Goal: Information Seeking & Learning: Compare options

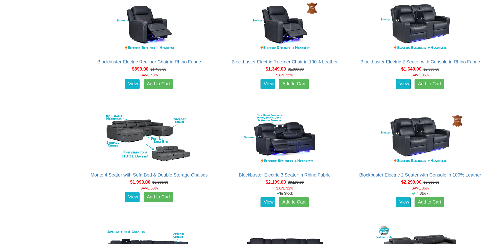
scroll to position [359, 0]
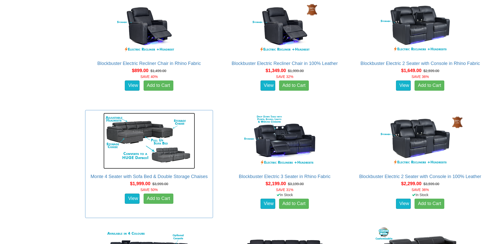
click at [149, 128] on img at bounding box center [149, 141] width 92 height 56
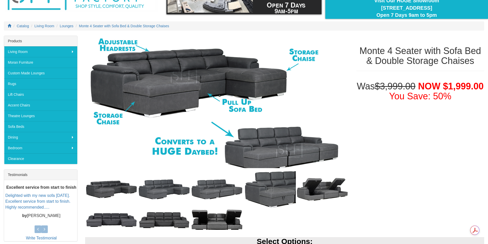
scroll to position [47, 0]
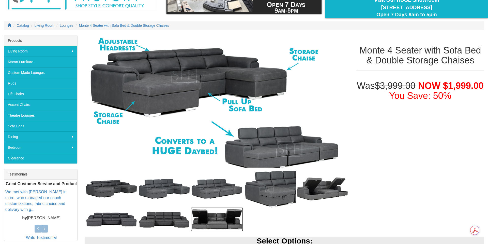
click at [212, 220] on img at bounding box center [217, 219] width 53 height 24
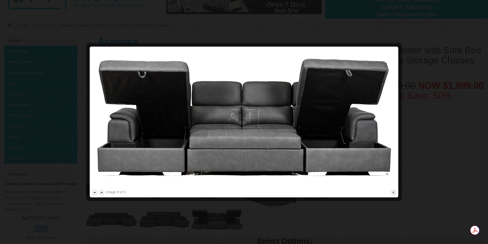
click at [103, 29] on div at bounding box center [244, 122] width 488 height 244
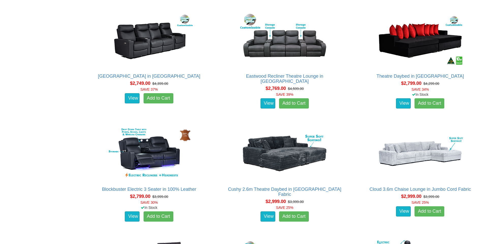
scroll to position [685, 0]
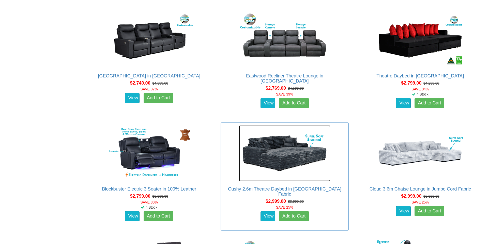
click at [266, 155] on img at bounding box center [285, 153] width 92 height 56
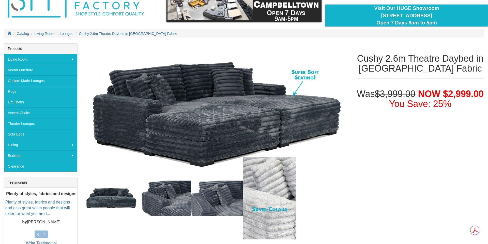
scroll to position [36, 0]
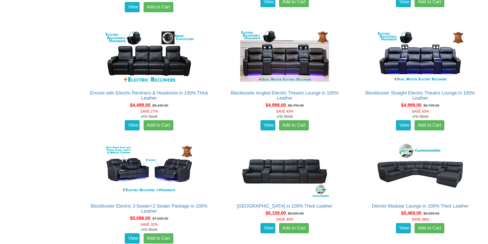
scroll to position [1462, 0]
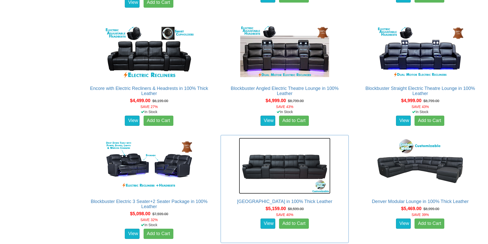
click at [265, 171] on img at bounding box center [285, 166] width 92 height 56
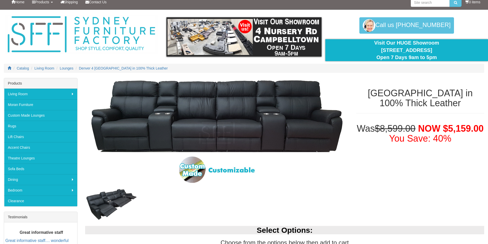
scroll to position [3, 0]
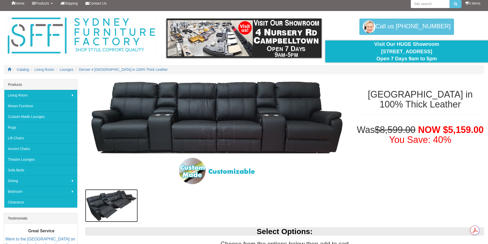
click at [115, 202] on img at bounding box center [111, 205] width 53 height 33
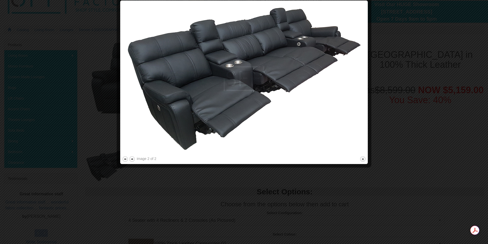
scroll to position [0, 0]
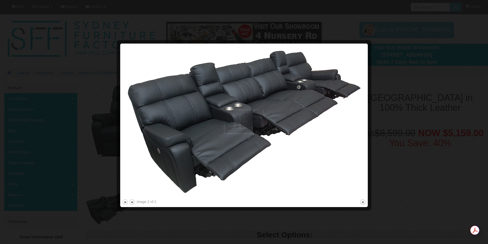
click at [105, 72] on div at bounding box center [244, 122] width 488 height 244
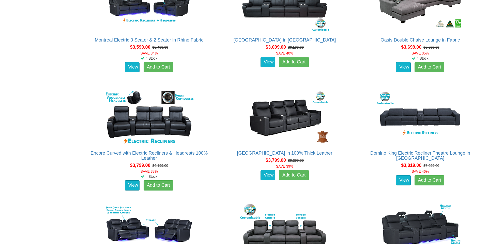
scroll to position [1014, 0]
